Goal: Find specific page/section: Find specific page/section

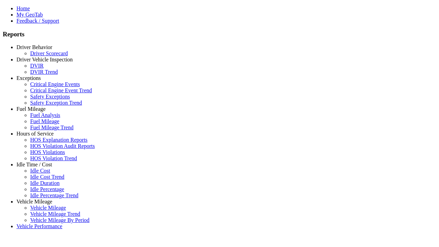
click at [39, 62] on link "Driver Vehicle Inspection" at bounding box center [44, 60] width 56 height 6
click at [45, 75] on link "DVIR Trend" at bounding box center [43, 72] width 27 height 6
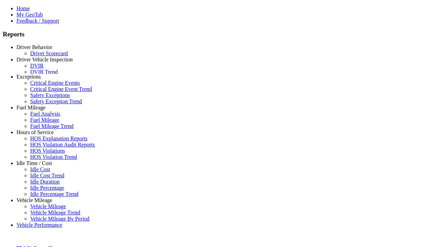
type input "**********"
